Goal: Information Seeking & Learning: Learn about a topic

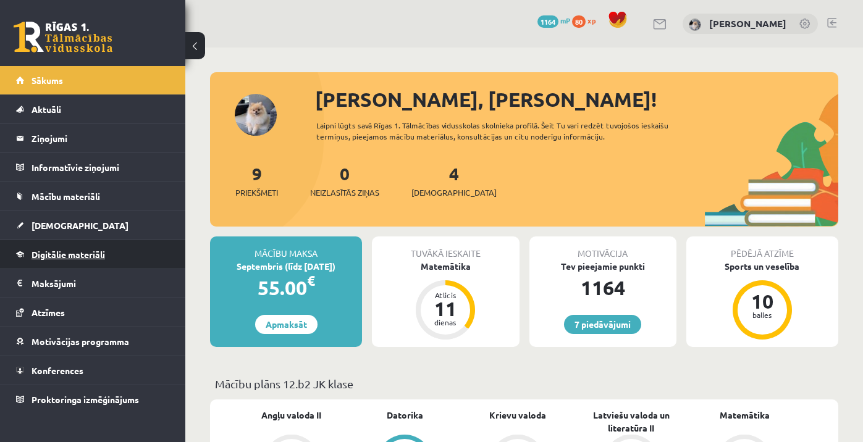
click at [64, 259] on span "Digitālie materiāli" at bounding box center [67, 254] width 73 height 11
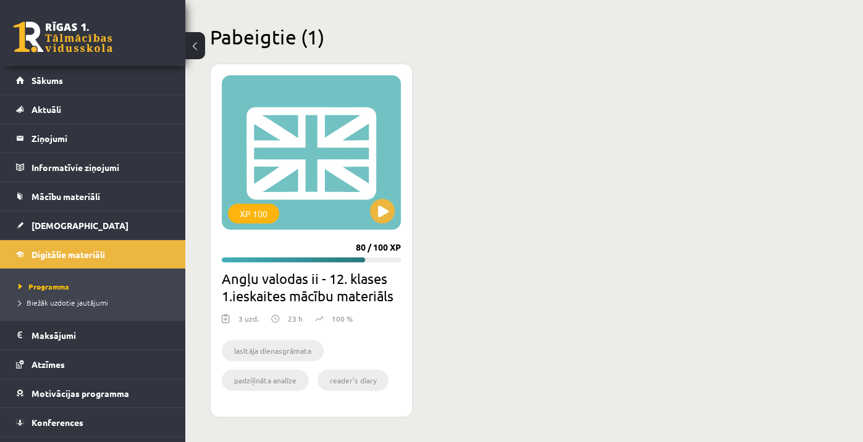
scroll to position [1540, 0]
click at [374, 215] on button at bounding box center [382, 211] width 25 height 25
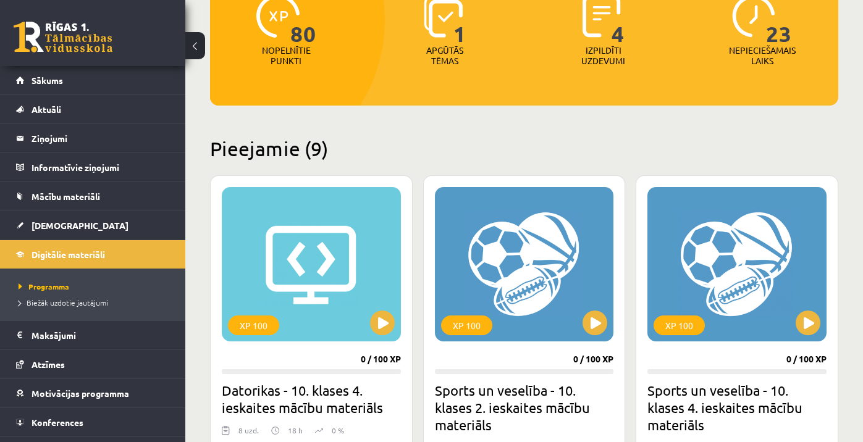
scroll to position [128, 0]
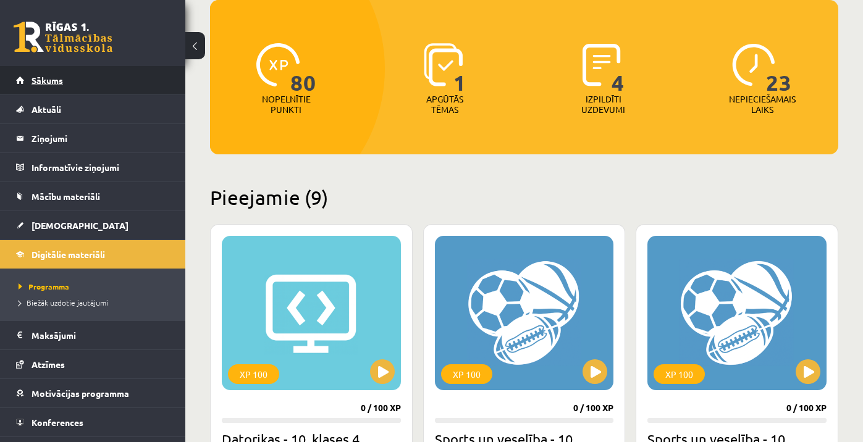
click at [104, 83] on link "Sākums" at bounding box center [93, 80] width 154 height 28
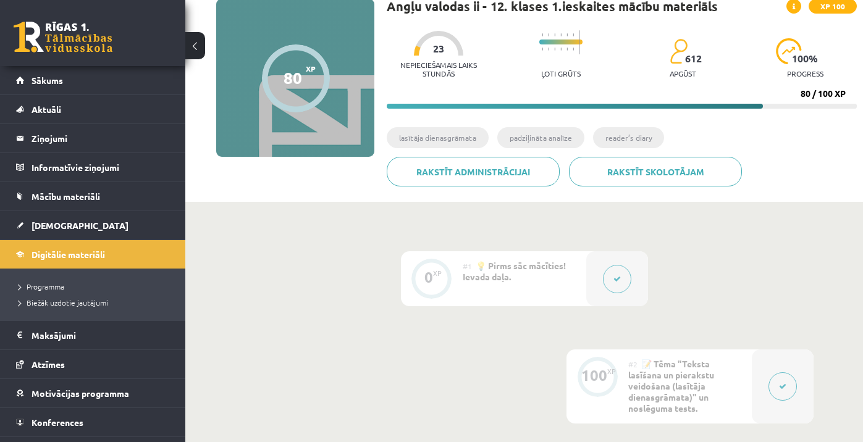
scroll to position [100, 0]
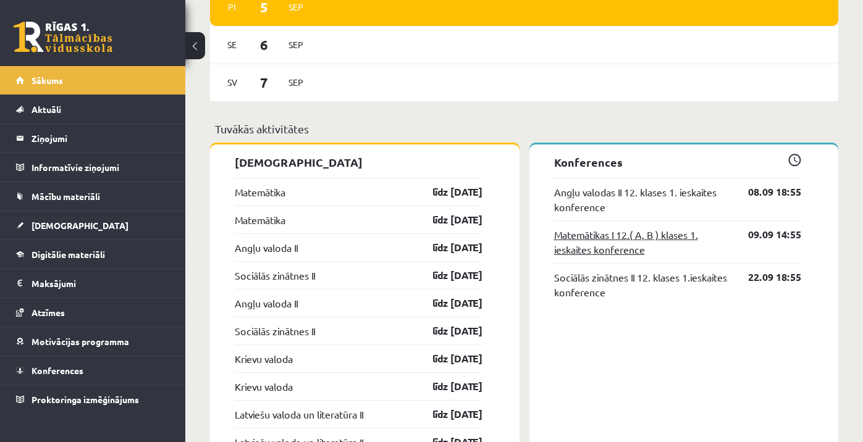
scroll to position [891, 0]
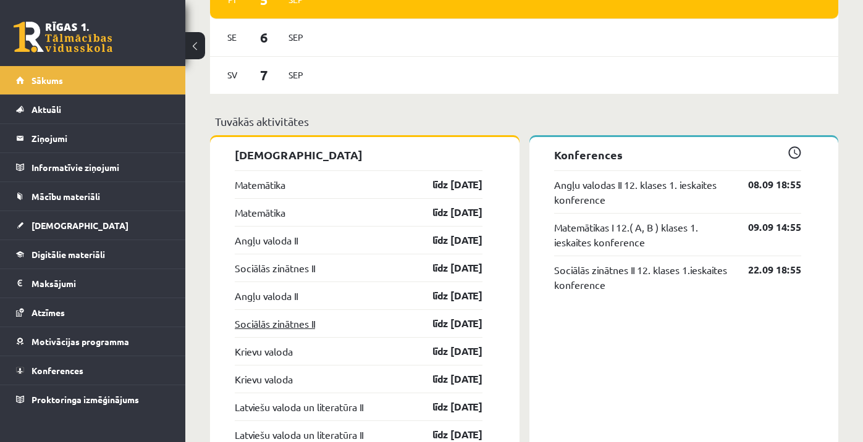
click at [251, 323] on link "Sociālās zinātnes II" at bounding box center [275, 323] width 80 height 15
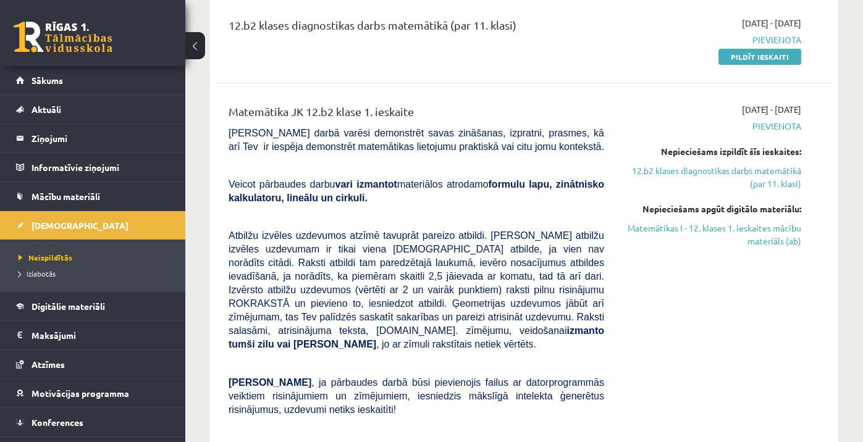
scroll to position [249, 0]
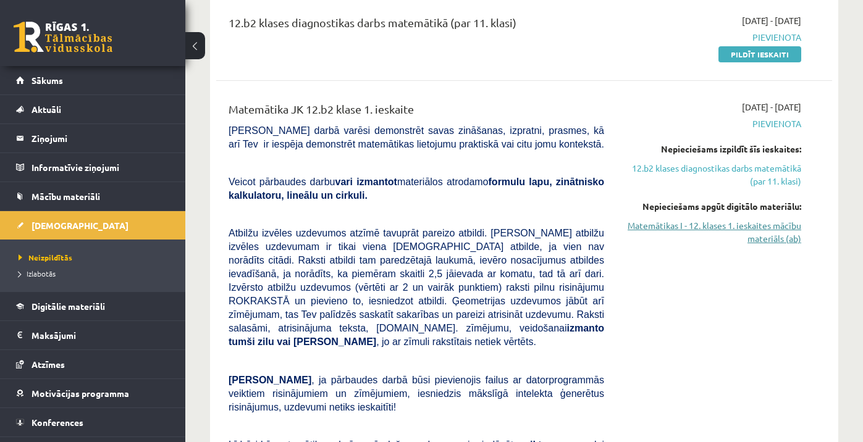
click at [695, 229] on link "Matemātikas I - 12. klases 1. ieskaites mācību materiāls (ab)" at bounding box center [712, 232] width 178 height 26
click at [55, 311] on link "Digitālie materiāli" at bounding box center [93, 306] width 154 height 28
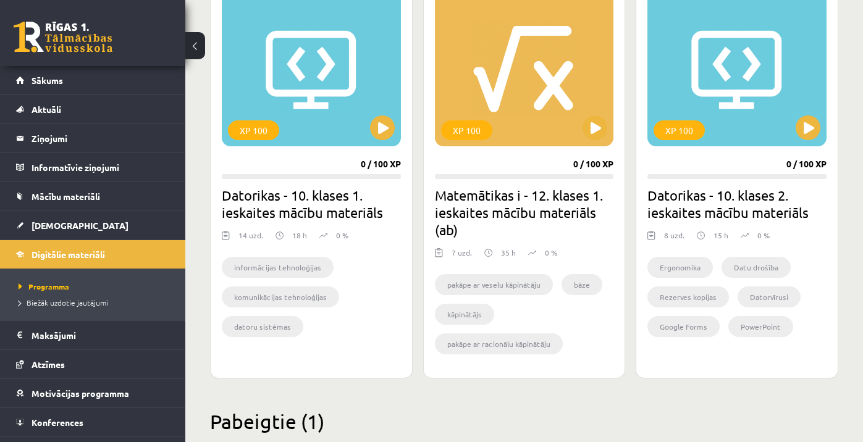
scroll to position [1139, 0]
